Goal: Transaction & Acquisition: Purchase product/service

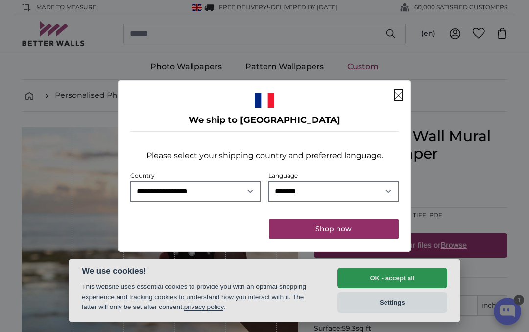
click at [238, 183] on select "**********" at bounding box center [195, 191] width 130 height 21
select select "**"
click at [348, 231] on button "Shop now" at bounding box center [334, 230] width 130 height 20
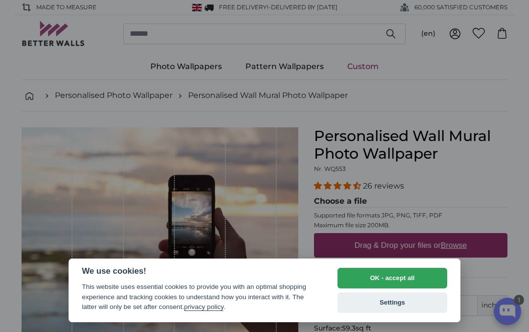
click at [420, 280] on button "OK - accept all" at bounding box center [393, 278] width 110 height 21
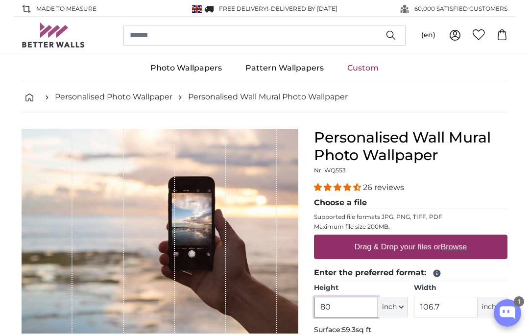
scroll to position [50, 0]
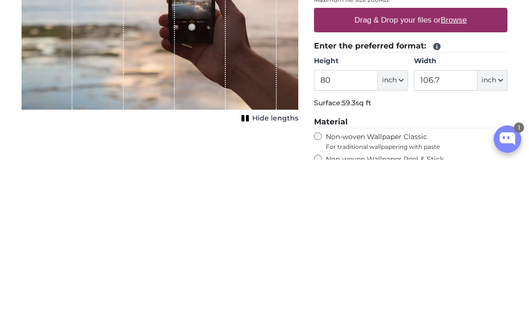
click at [515, 77] on div "Personalised Wall Mural Photo Wallpaper Nr. WQ553 26 reviews Choose a file Supp…" at bounding box center [410, 297] width 209 height 440
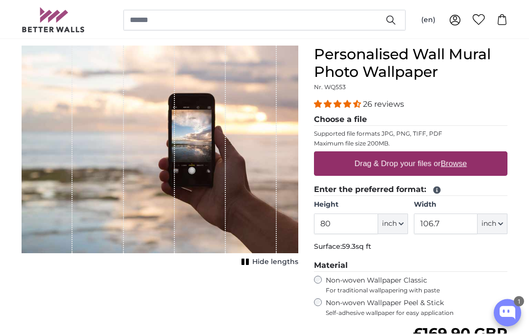
scroll to position [81, 0]
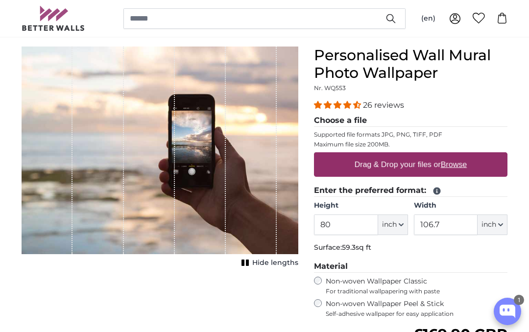
click at [460, 167] on u "Browse" at bounding box center [454, 164] width 26 height 8
click at [460, 155] on input "Drag & Drop your files or Browse" at bounding box center [411, 153] width 194 height 3
type input "**********"
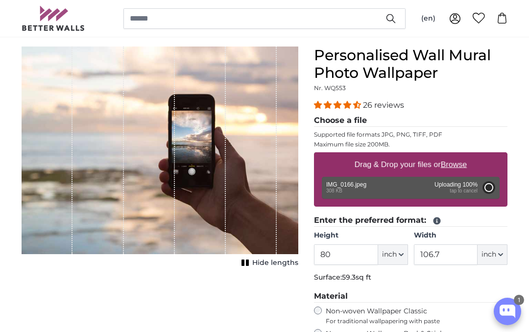
click at [400, 255] on icon "button" at bounding box center [401, 254] width 5 height 5
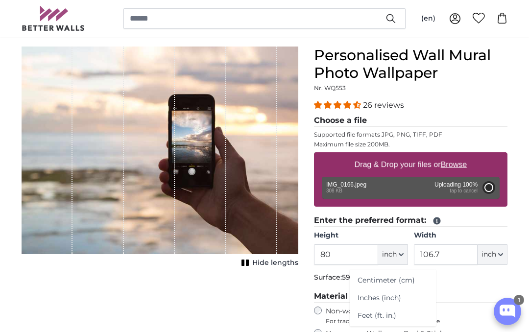
click at [418, 283] on link "Centimeter (cm)" at bounding box center [393, 281] width 86 height 18
type input "203.2"
type input "271.1"
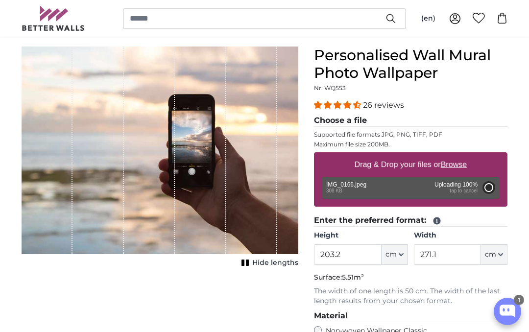
type input "112"
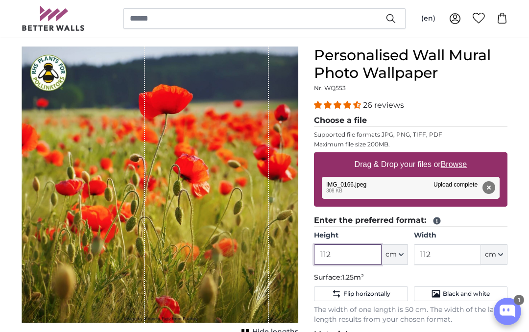
click at [357, 255] on input "112" at bounding box center [347, 255] width 67 height 21
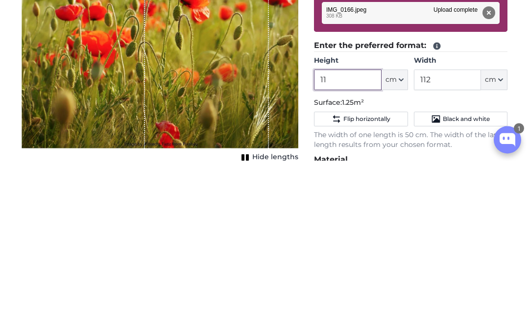
type input "1"
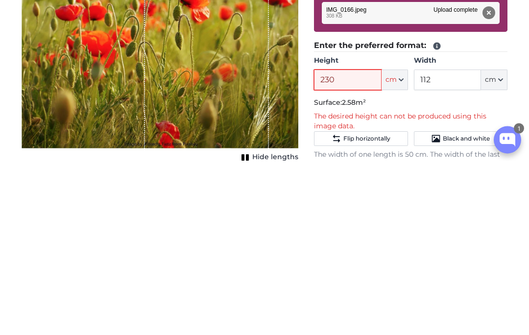
type input "230"
click at [484, 215] on fieldset "Enter the preferred format: Height 230 ft cm Centimeter (cm) Inches (inch) Feet…" at bounding box center [411, 280] width 194 height 130
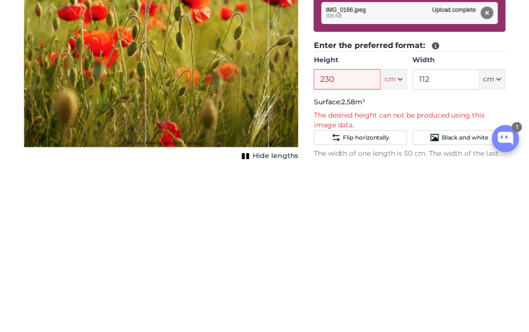
scroll to position [256, 0]
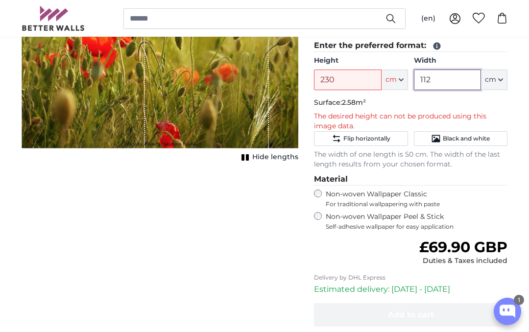
click at [460, 76] on input "112" at bounding box center [447, 80] width 67 height 21
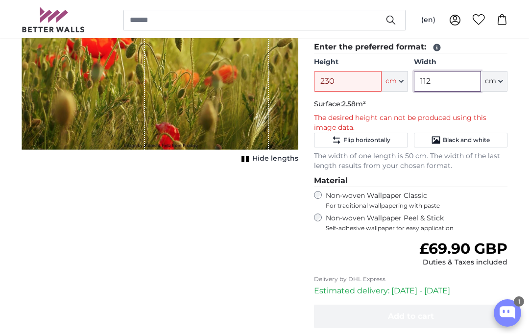
scroll to position [255, 0]
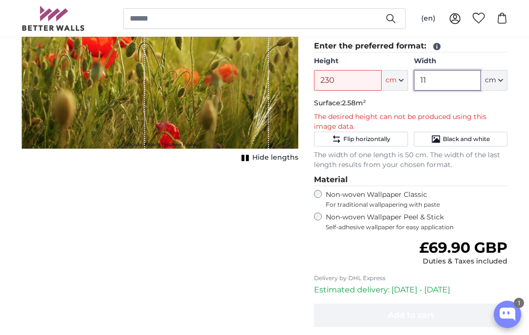
type input "1"
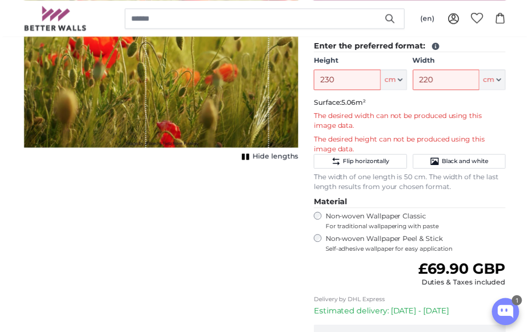
scroll to position [256, 0]
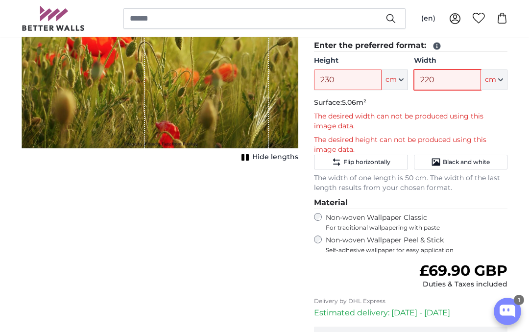
type input "220"
click at [513, 217] on div "Personalised Wall Mural Photo Wallpaper Nr. WQ553 26 reviews Choose a file Supp…" at bounding box center [410, 147] width 209 height 551
click at [365, 78] on input "230" at bounding box center [347, 80] width 67 height 21
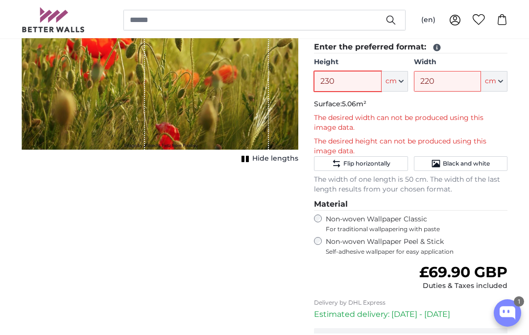
scroll to position [255, 0]
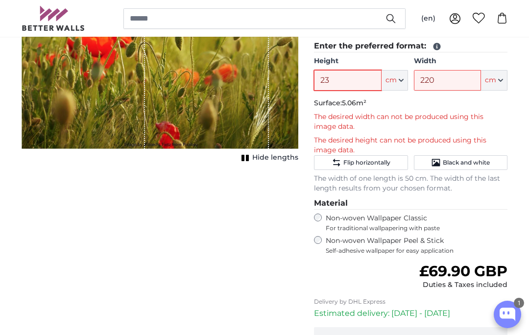
type input "2"
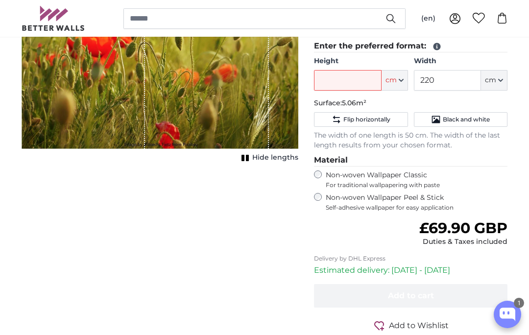
click at [497, 116] on button "Black and white" at bounding box center [461, 119] width 94 height 15
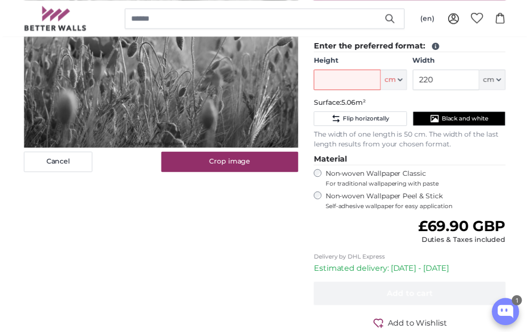
scroll to position [256, 0]
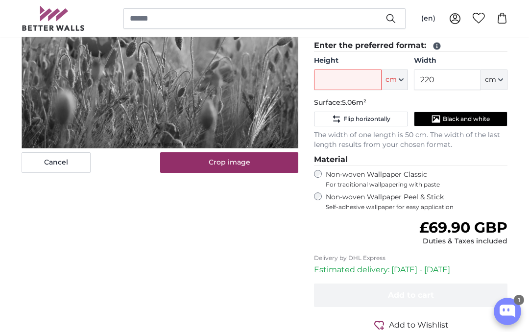
click at [500, 77] on icon "button" at bounding box center [500, 79] width 5 height 5
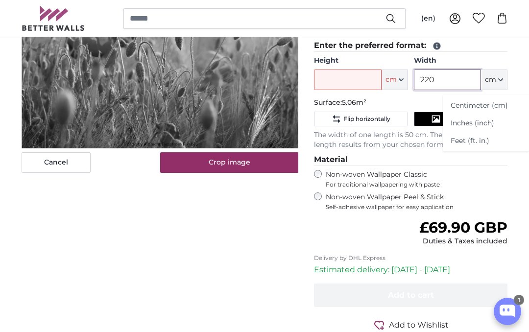
click at [477, 81] on input "220" at bounding box center [447, 80] width 67 height 21
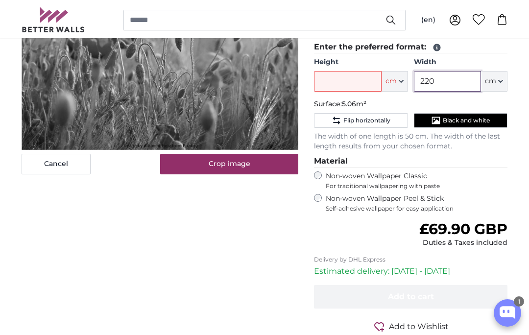
scroll to position [255, 0]
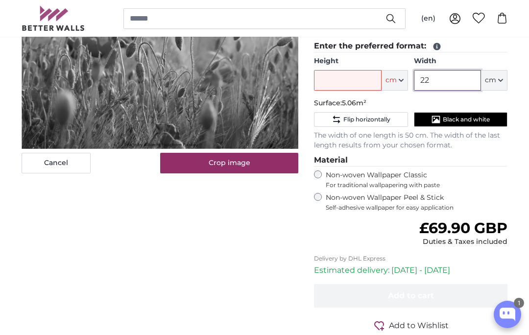
type input "2"
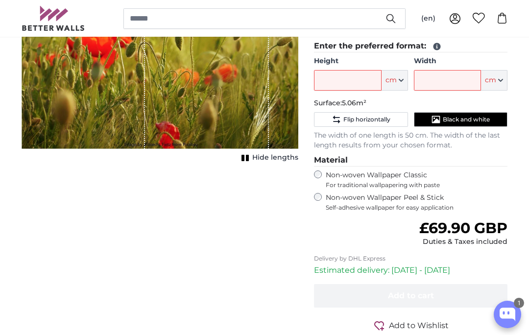
click at [515, 100] on div "Personalised Wall Mural Photo Wallpaper Nr. WQ553 26 reviews Choose a file Supp…" at bounding box center [410, 126] width 209 height 508
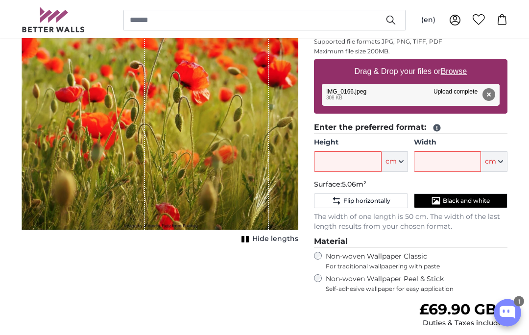
scroll to position [155, 0]
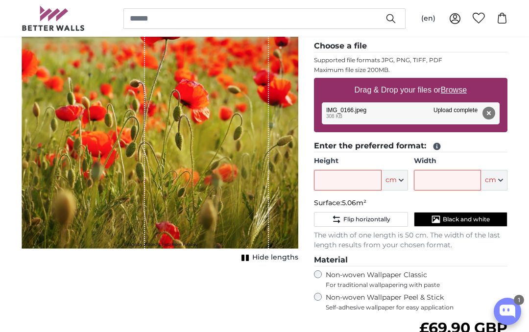
click at [515, 159] on div "Personalised Wall Mural Photo Wallpaper Nr. WQ553 26 reviews Choose a file Supp…" at bounding box center [410, 226] width 209 height 508
click at [366, 182] on input "Height" at bounding box center [347, 180] width 67 height 21
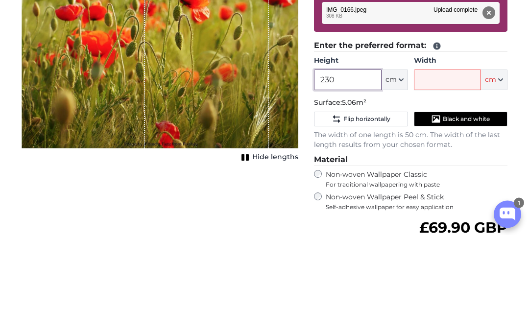
type input "230"
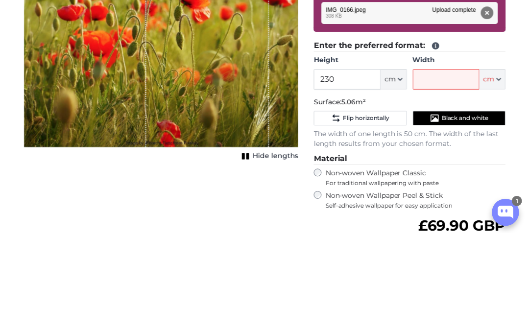
scroll to position [256, 0]
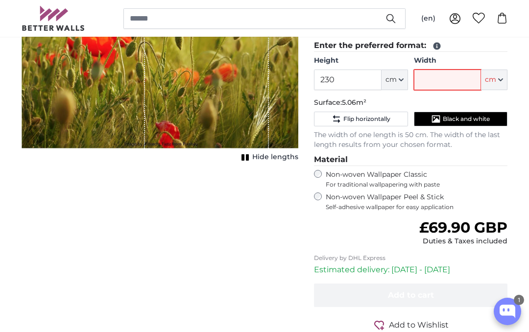
click at [462, 77] on input "Width" at bounding box center [447, 80] width 67 height 21
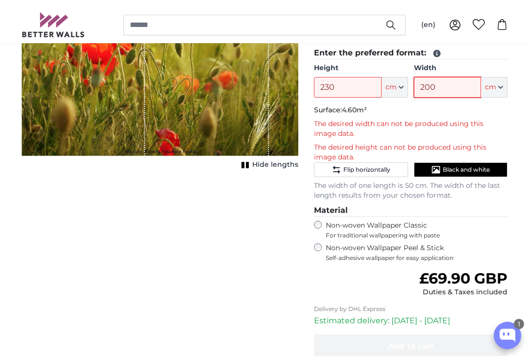
scroll to position [242, 0]
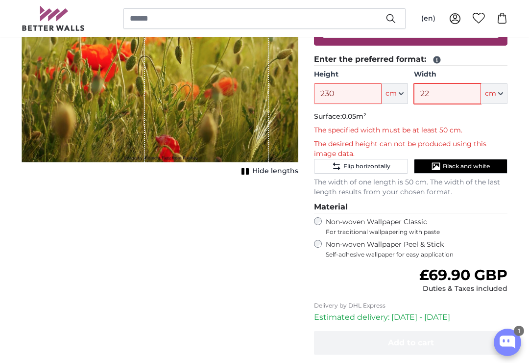
type input "220"
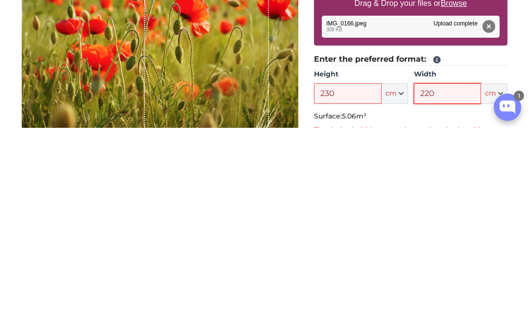
scroll to position [0, 0]
